Goal: Task Accomplishment & Management: Manage account settings

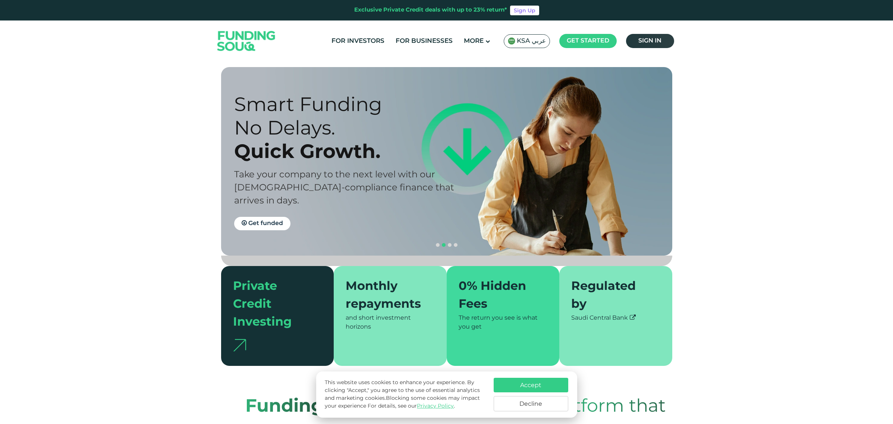
click at [649, 42] on span "Sign in" at bounding box center [649, 41] width 23 height 6
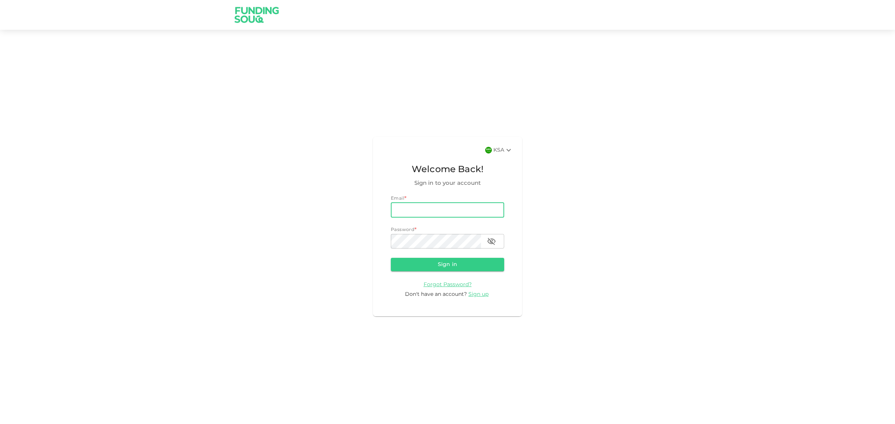
click at [490, 213] on input "email" at bounding box center [447, 210] width 113 height 15
type input "[PERSON_NAME][EMAIL_ADDRESS][PERSON_NAME][DOMAIN_NAME]"
click at [491, 243] on icon "button" at bounding box center [491, 241] width 9 height 9
click at [453, 250] on form "Email email [PERSON_NAME][EMAIL_ADDRESS][PERSON_NAME][DOMAIN_NAME] email Passwo…" at bounding box center [447, 246] width 113 height 103
click at [391, 258] on button "Sign in" at bounding box center [447, 264] width 113 height 13
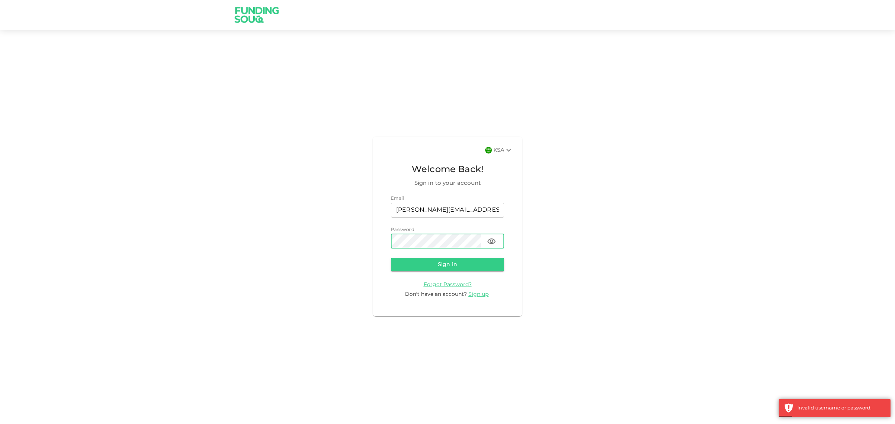
click at [391, 258] on button "Sign in" at bounding box center [447, 264] width 113 height 13
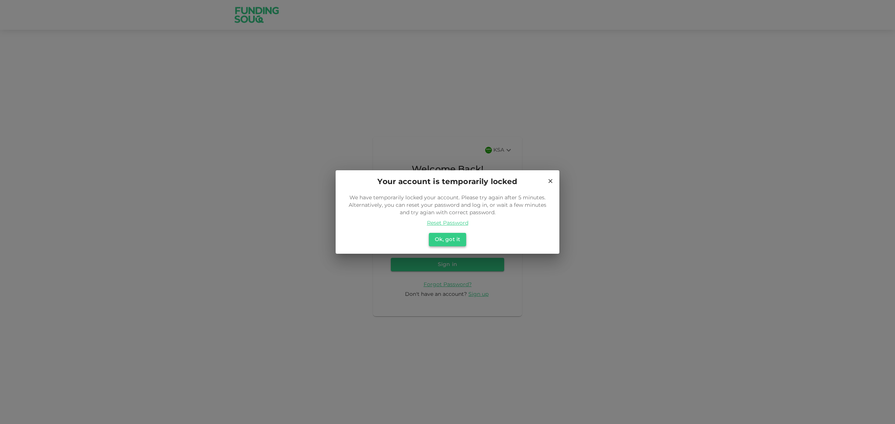
click at [454, 238] on button "Ok, got it" at bounding box center [447, 239] width 37 height 13
